Goal: Information Seeking & Learning: Learn about a topic

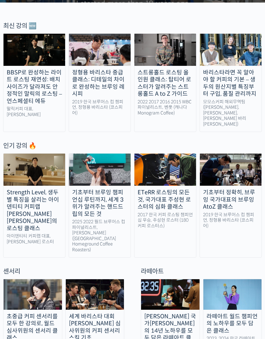
scroll to position [155, 0]
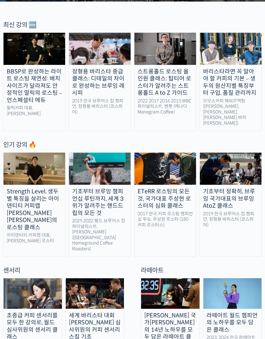
click at [242, 50] on img at bounding box center [231, 49] width 62 height 32
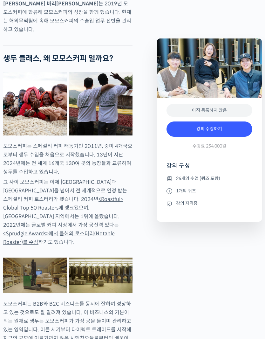
scroll to position [462, 0]
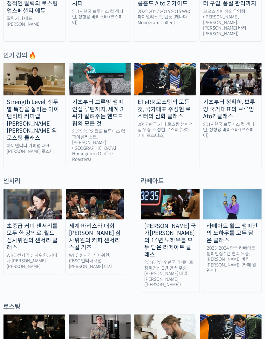
scroll to position [245, 0]
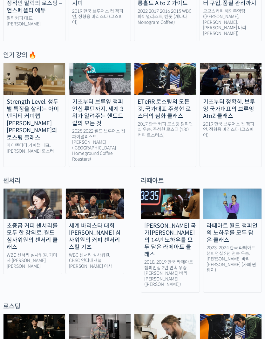
click at [106, 75] on img at bounding box center [100, 79] width 62 height 32
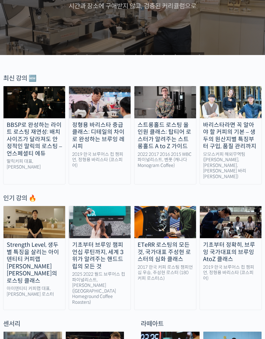
scroll to position [0, 0]
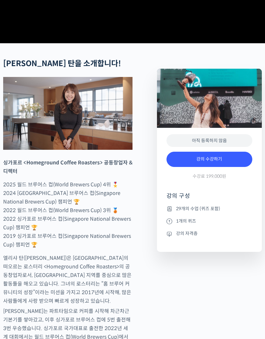
scroll to position [153, 0]
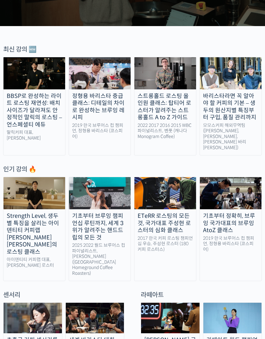
scroll to position [134, 0]
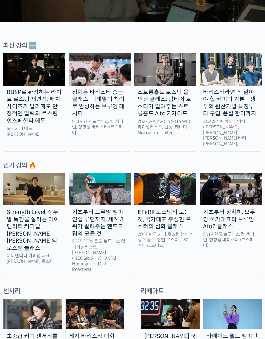
click at [230, 72] on img at bounding box center [231, 69] width 62 height 32
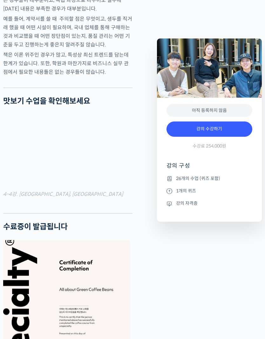
scroll to position [2065, 0]
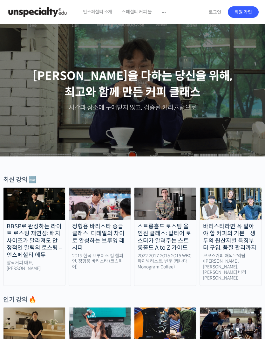
click at [24, 11] on img at bounding box center [37, 12] width 62 height 19
